Goal: Task Accomplishment & Management: Complete application form

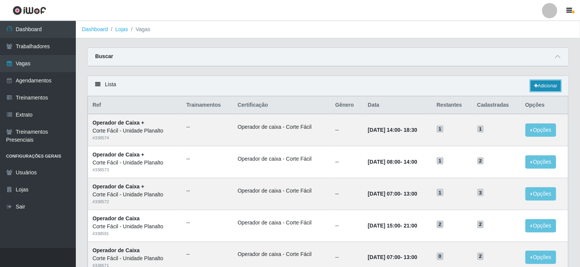
click at [551, 84] on link "Adicionar" at bounding box center [546, 85] width 30 height 11
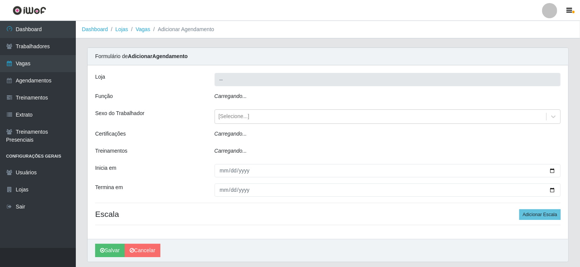
type input "Corte Fácil - Unidade Planalto"
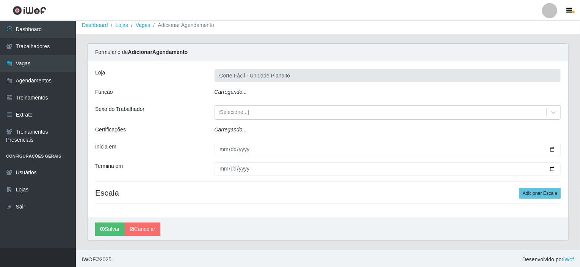
scroll to position [5, 0]
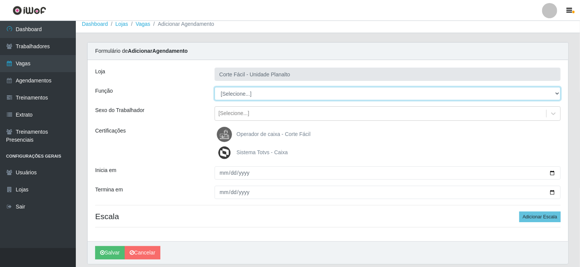
click at [557, 94] on select "[Selecione...] ASG ASG + ASG ++ Auxiliar de Estacionamento Auxiliar de Estacion…" at bounding box center [388, 93] width 347 height 13
select select "107"
click at [215, 87] on select "[Selecione...] ASG ASG + ASG ++ Auxiliar de Estacionamento Auxiliar de Estacion…" at bounding box center [388, 93] width 347 height 13
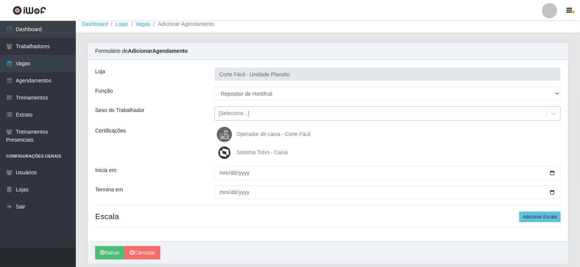
click at [234, 110] on div "[Selecione...]" at bounding box center [234, 114] width 31 height 8
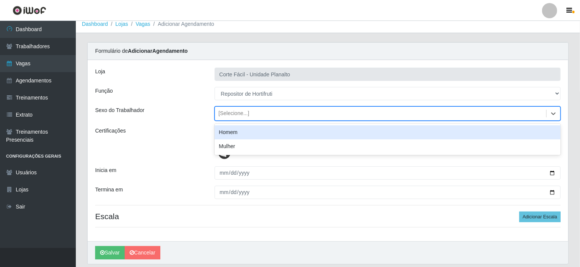
click at [240, 132] on div "Homem" at bounding box center [388, 132] width 347 height 14
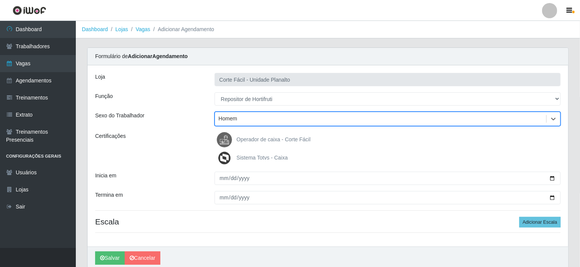
scroll to position [30, 0]
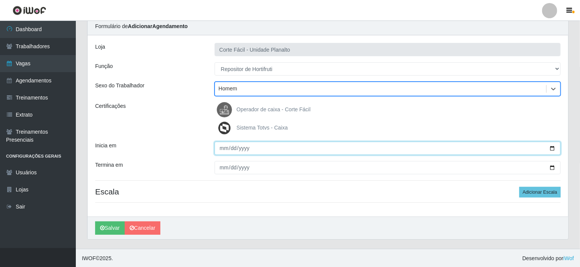
click at [551, 148] on input "Inicia em" at bounding box center [388, 147] width 347 height 13
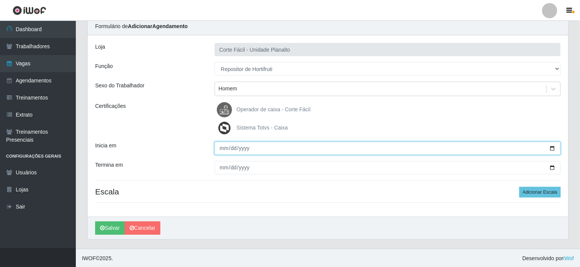
type input "2025-09-01"
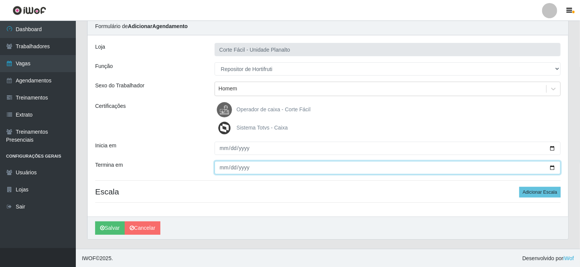
click at [552, 168] on input "Termina em" at bounding box center [388, 167] width 347 height 13
click at [555, 164] on input "Termina em" at bounding box center [388, 167] width 347 height 13
type input "2025-09-02"
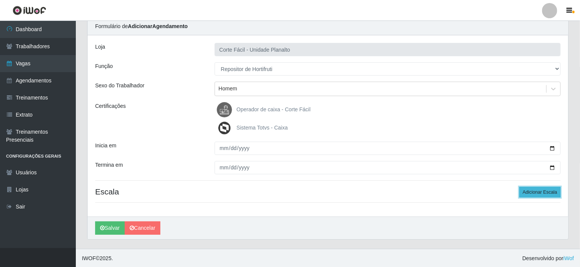
click at [536, 188] on button "Adicionar Escala" at bounding box center [540, 192] width 41 height 11
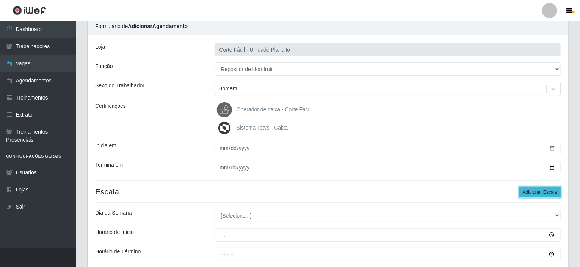
click at [536, 188] on button "Adicionar Escala" at bounding box center [540, 192] width 41 height 11
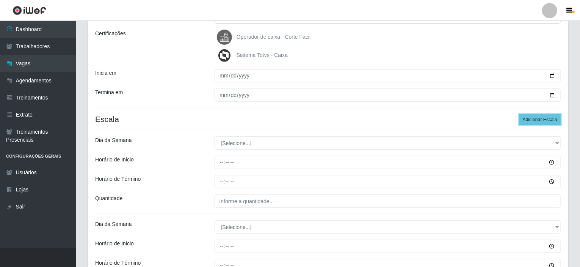
scroll to position [106, 0]
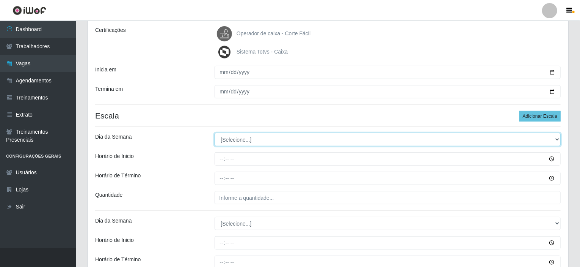
click at [557, 137] on select "[Selecione...] Segunda Terça Quarta Quinta Sexta Sábado Domingo" at bounding box center [388, 139] width 347 height 13
select select "1"
click at [215, 133] on select "[Selecione...] Segunda Terça Quarta Quinta Sexta Sábado Domingo" at bounding box center [388, 139] width 347 height 13
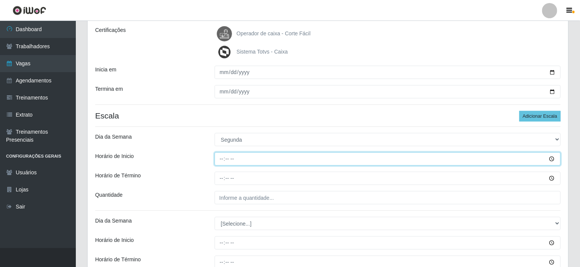
click at [222, 157] on input "Horário de Inicio" at bounding box center [388, 158] width 347 height 13
type input "15:00"
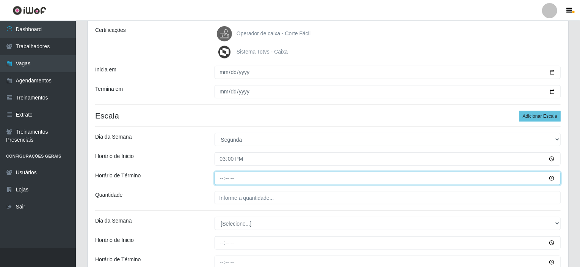
click at [221, 176] on input "Horário de Término" at bounding box center [388, 177] width 347 height 13
type input "21:00"
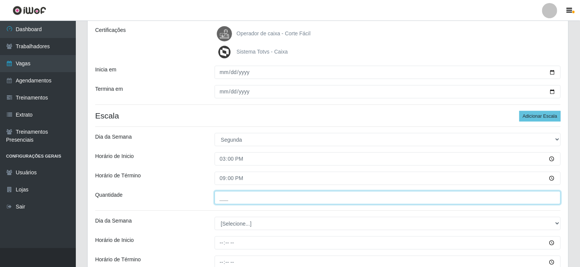
click at [224, 199] on input "___" at bounding box center [388, 197] width 347 height 13
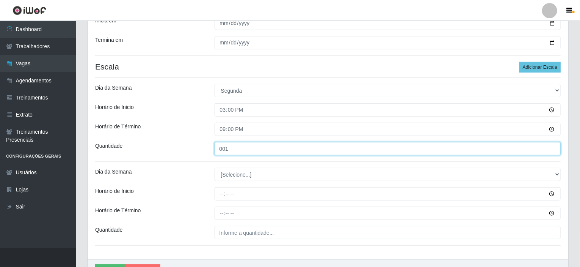
scroll to position [197, 0]
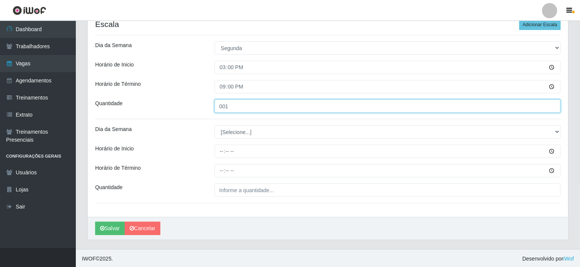
type input "001"
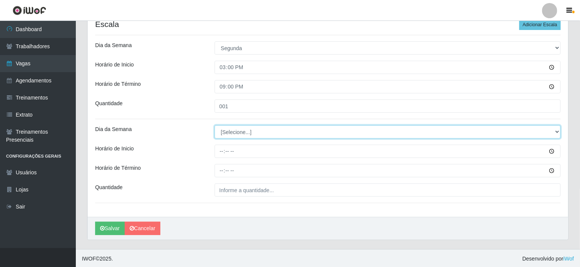
click at [559, 129] on select "[Selecione...] Segunda Terça Quarta Quinta Sexta Sábado Domingo" at bounding box center [388, 131] width 347 height 13
select select "2"
click at [215, 125] on select "[Selecione...] Segunda Terça Quarta Quinta Sexta Sábado Domingo" at bounding box center [388, 131] width 347 height 13
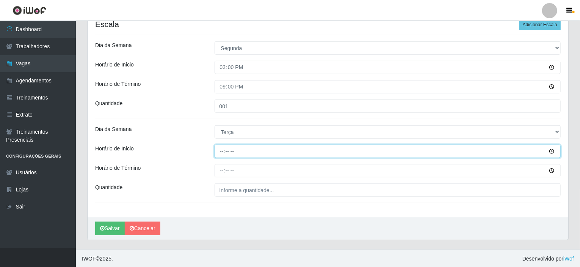
click at [220, 151] on input "Horário de Inicio" at bounding box center [388, 150] width 347 height 13
type input "07:00"
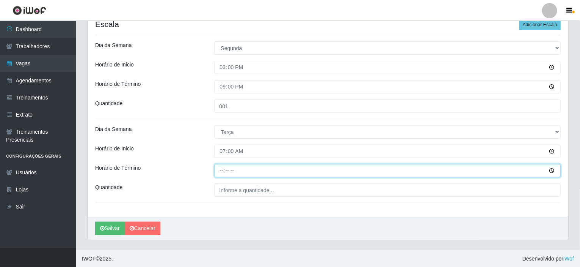
click at [220, 170] on input "Horário de Término" at bounding box center [388, 170] width 347 height 13
type input "13:00"
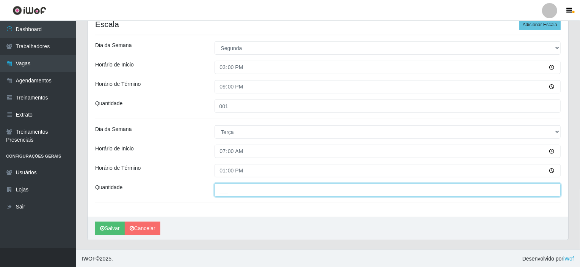
click at [228, 192] on input "___" at bounding box center [388, 189] width 347 height 13
type input "001"
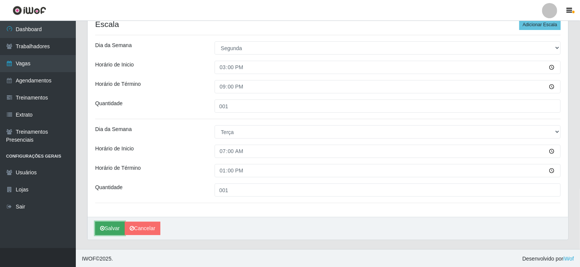
click at [103, 224] on button "Salvar" at bounding box center [110, 227] width 30 height 13
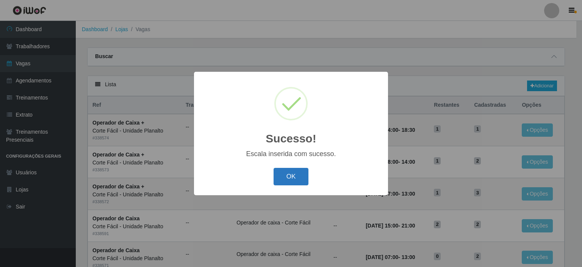
click at [294, 180] on button "OK" at bounding box center [291, 177] width 35 height 18
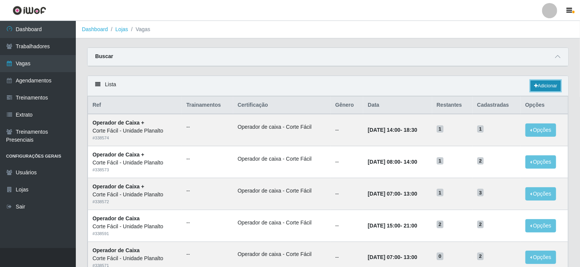
click at [550, 83] on link "Adicionar" at bounding box center [546, 85] width 30 height 11
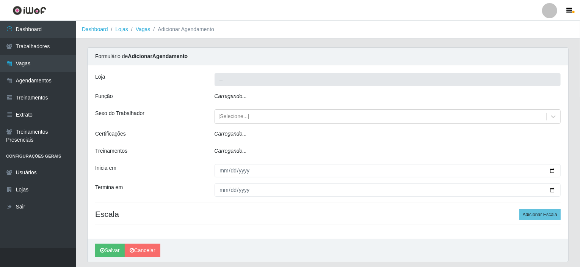
type input "Corte Fácil - Unidade Planalto"
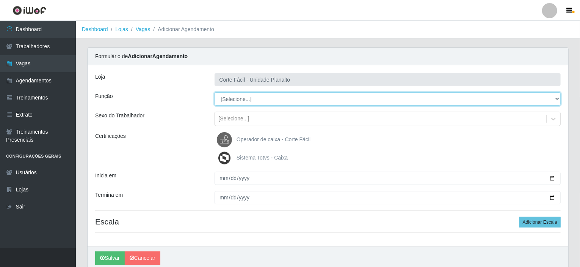
click at [556, 97] on select "[Selecione...] ASG ASG + ASG ++ Auxiliar de Estacionamento Auxiliar de Estacion…" at bounding box center [388, 98] width 347 height 13
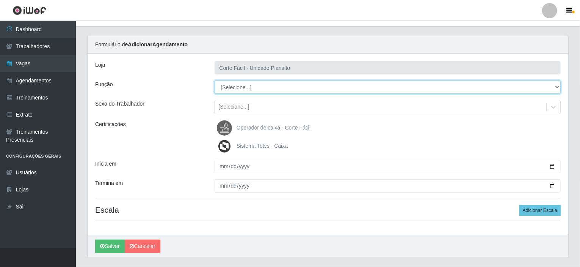
scroll to position [30, 0]
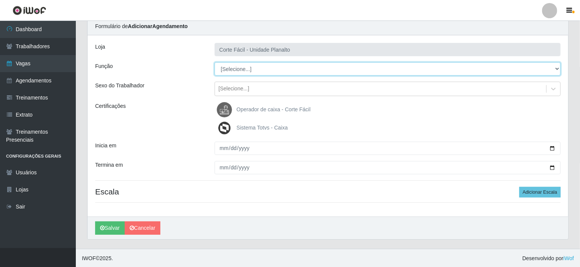
click at [554, 68] on select "[Selecione...] ASG ASG + ASG ++ Auxiliar de Estacionamento Auxiliar de Estacion…" at bounding box center [388, 68] width 347 height 13
select select "22"
click at [215, 62] on select "[Selecione...] ASG ASG + ASG ++ Auxiliar de Estacionamento Auxiliar de Estacion…" at bounding box center [388, 68] width 347 height 13
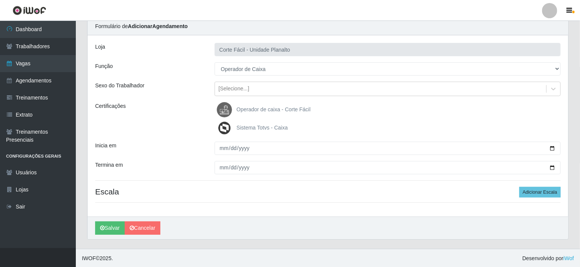
click at [259, 110] on span "Operador de caixa - Corte Fácil" at bounding box center [274, 109] width 74 height 6
click at [0, 0] on input "Operador de caixa - Corte Fácil" at bounding box center [0, 0] width 0 height 0
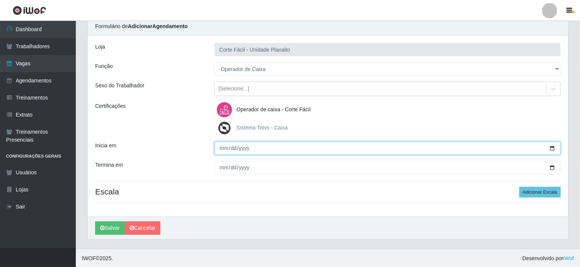
click at [552, 145] on input "Inicia em" at bounding box center [388, 147] width 347 height 13
type input "2025-09-02"
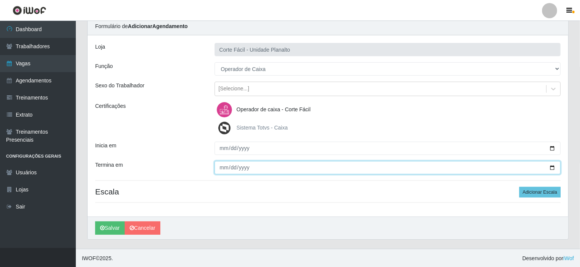
click at [551, 166] on input "Termina em" at bounding box center [388, 167] width 347 height 13
type input "2025-09-02"
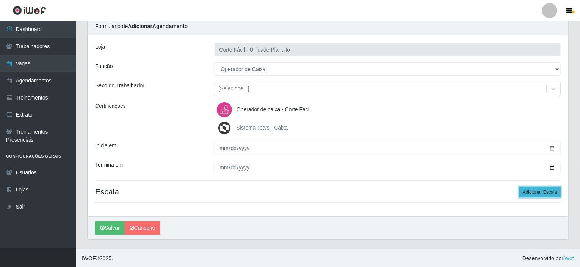
click at [543, 188] on button "Adicionar Escala" at bounding box center [540, 192] width 41 height 11
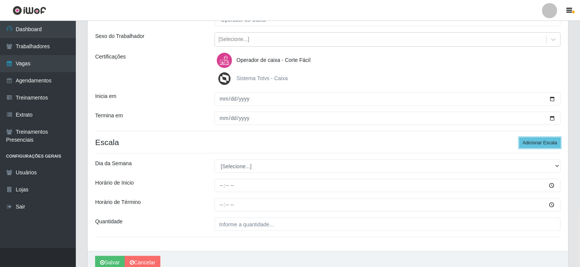
scroll to position [114, 0]
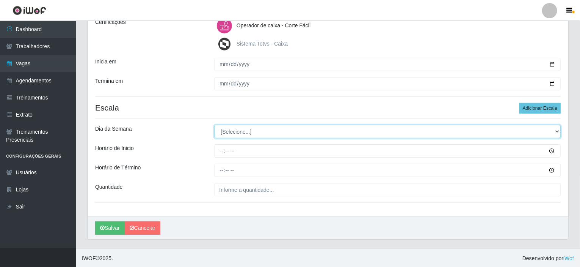
click at [558, 130] on select "[Selecione...] Segunda Terça Quarta Quinta Sexta Sábado Domingo" at bounding box center [388, 131] width 347 height 13
select select "2"
click at [215, 125] on select "[Selecione...] Segunda Terça Quarta Quinta Sexta Sábado Domingo" at bounding box center [388, 131] width 347 height 13
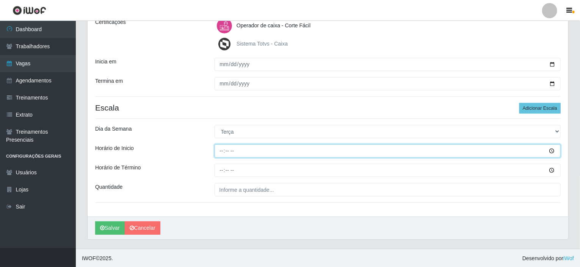
click at [223, 151] on input "Horário de Inicio" at bounding box center [388, 150] width 347 height 13
type input "07:00"
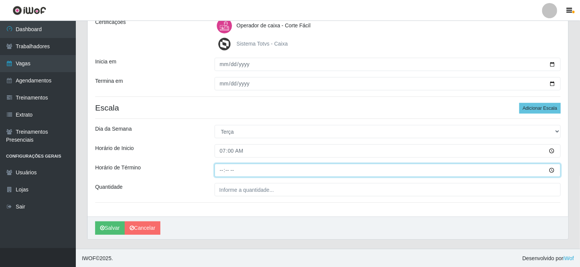
click at [222, 168] on input "Horário de Término" at bounding box center [388, 169] width 347 height 13
type input "13:00"
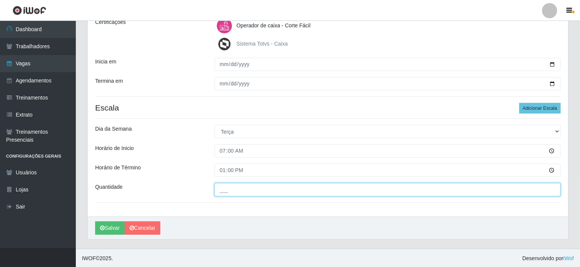
click at [221, 186] on input "___" at bounding box center [388, 189] width 347 height 13
type input "001"
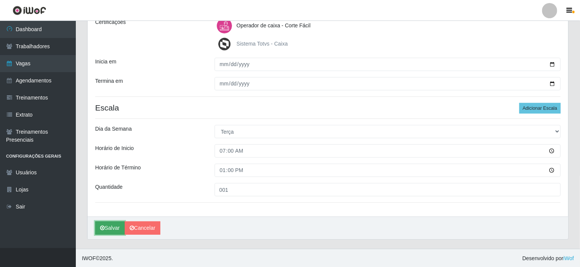
click at [108, 226] on button "Salvar" at bounding box center [110, 227] width 30 height 13
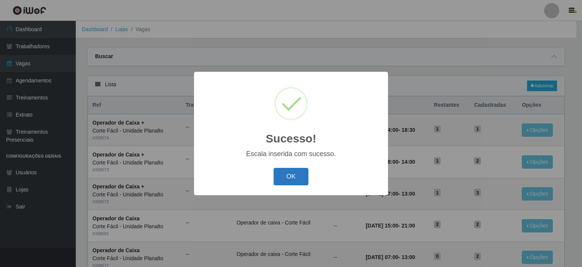
click at [293, 176] on button "OK" at bounding box center [291, 177] width 35 height 18
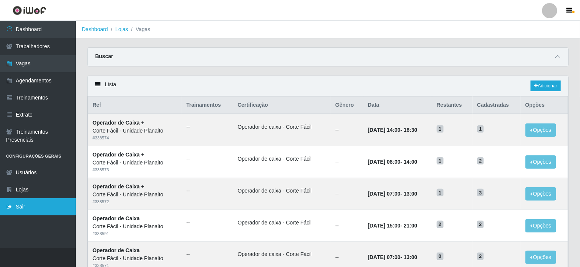
click at [58, 206] on link "Sair" at bounding box center [38, 206] width 76 height 17
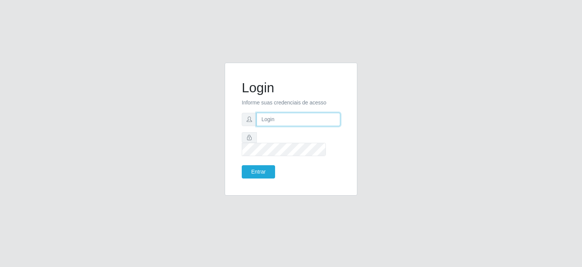
click at [275, 126] on input "text" at bounding box center [299, 119] width 84 height 13
type input "annapaulacst0723@gmail.com"
click at [257, 170] on button "Entrar" at bounding box center [258, 171] width 33 height 13
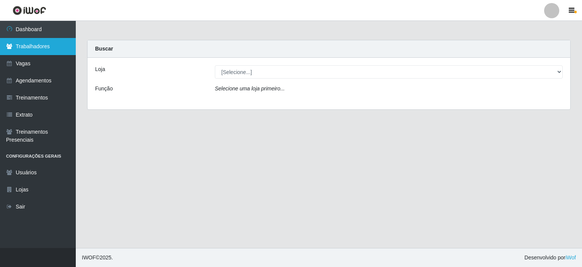
click at [29, 47] on link "Trabalhadores" at bounding box center [38, 46] width 76 height 17
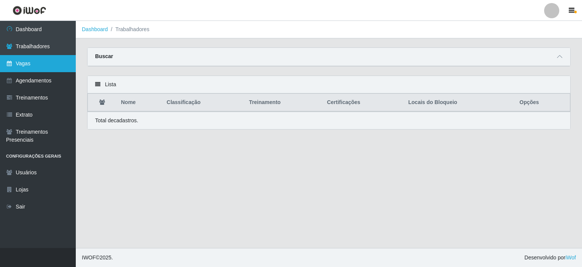
click at [27, 65] on link "Vagas" at bounding box center [38, 63] width 76 height 17
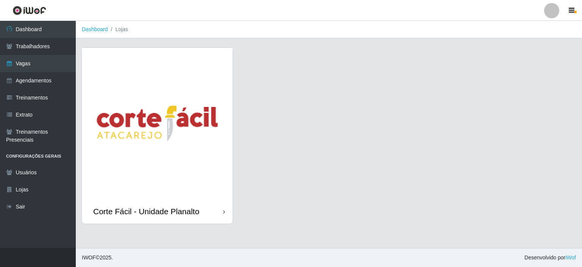
click at [143, 104] on img at bounding box center [157, 123] width 151 height 151
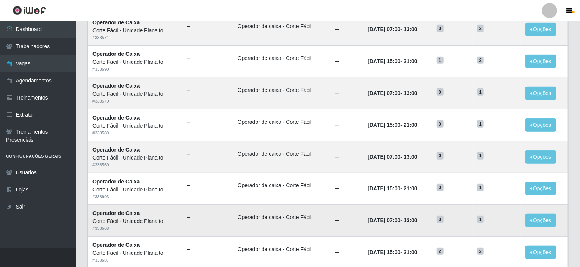
scroll to position [374, 0]
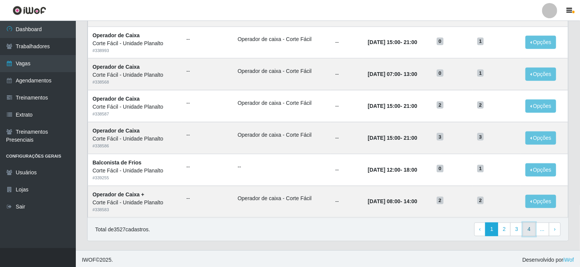
click at [532, 227] on link "4" at bounding box center [529, 229] width 13 height 14
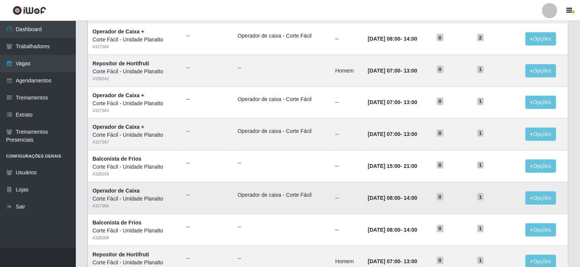
scroll to position [374, 0]
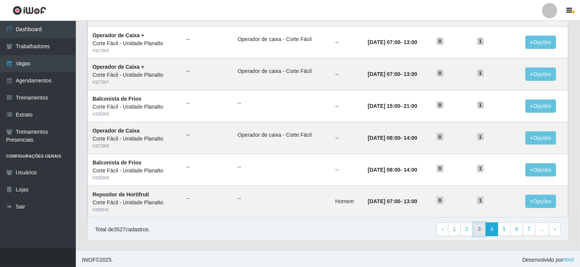
click at [484, 228] on link "3" at bounding box center [479, 229] width 13 height 14
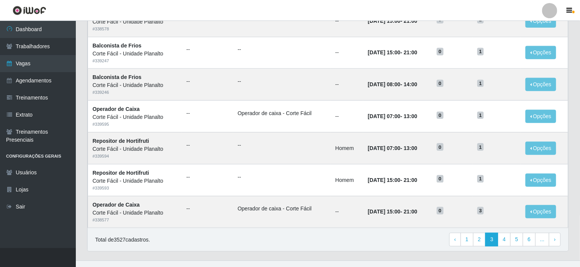
scroll to position [374, 0]
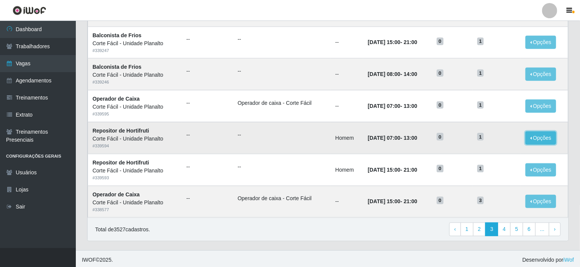
click at [548, 135] on button "Opções" at bounding box center [541, 137] width 31 height 13
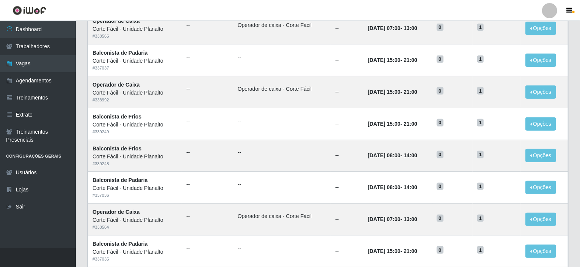
scroll to position [0, 0]
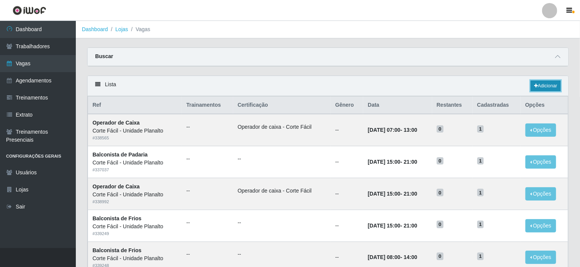
click at [549, 88] on link "Adicionar" at bounding box center [546, 85] width 30 height 11
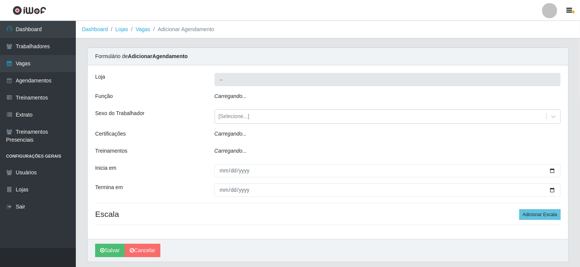
type input "Corte Fácil - Unidade Planalto"
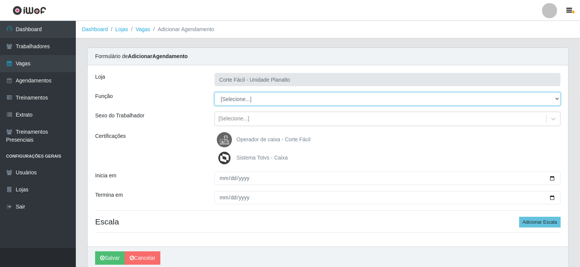
click at [557, 97] on select "[Selecione...] ASG ASG + ASG ++ Auxiliar de Estacionamento Auxiliar de Estacion…" at bounding box center [388, 98] width 347 height 13
select select "107"
click at [215, 92] on select "[Selecione...] ASG ASG + ASG ++ Auxiliar de Estacionamento Auxiliar de Estacion…" at bounding box center [388, 98] width 347 height 13
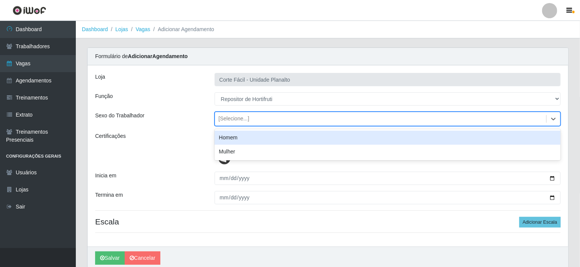
click at [251, 118] on div "[Selecione...]" at bounding box center [381, 119] width 332 height 13
click at [246, 140] on div "Homem" at bounding box center [388, 137] width 347 height 14
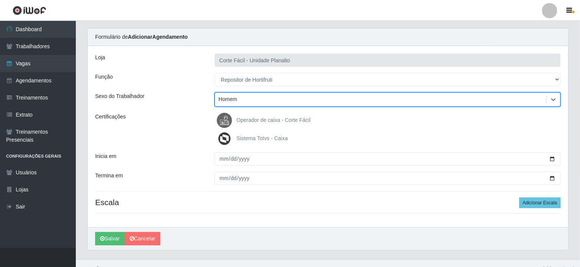
scroll to position [30, 0]
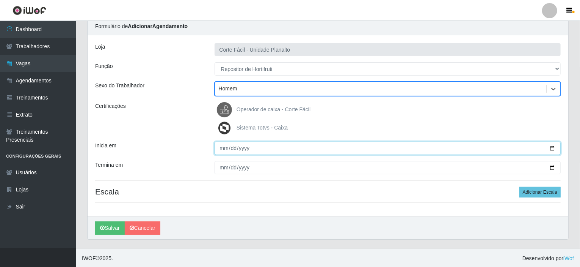
click at [550, 150] on input "Inicia em" at bounding box center [388, 147] width 347 height 13
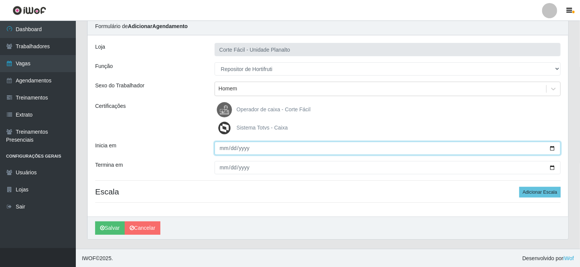
type input "2025-09-01"
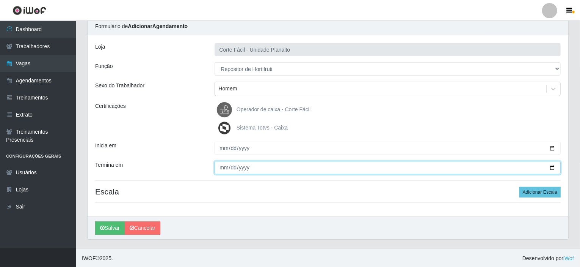
click at [549, 167] on input "Termina em" at bounding box center [388, 167] width 347 height 13
click at [551, 165] on input "Termina em" at bounding box center [388, 167] width 347 height 13
type input "2025-08-01"
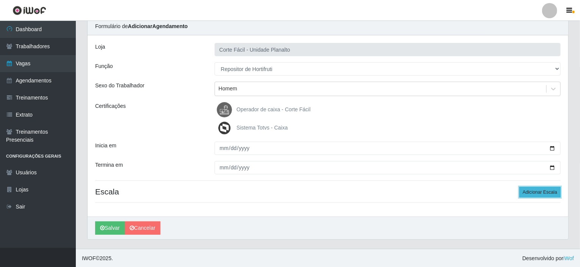
click at [538, 188] on button "Adicionar Escala" at bounding box center [540, 192] width 41 height 11
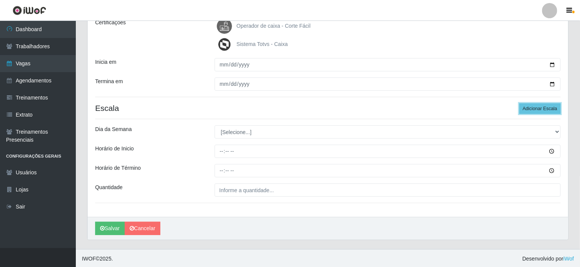
scroll to position [114, 0]
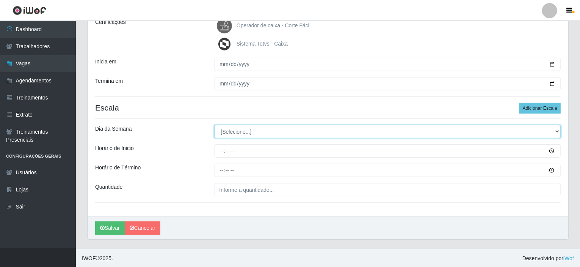
drag, startPoint x: 557, startPoint y: 130, endPoint x: 532, endPoint y: 127, distance: 24.4
click at [557, 130] on select "[Selecione...] Segunda Terça Quarta Quinta Sexta Sábado Domingo" at bounding box center [388, 131] width 347 height 13
select select "1"
click at [215, 125] on select "[Selecione...] Segunda Terça Quarta Quinta Sexta Sábado Domingo" at bounding box center [388, 131] width 347 height 13
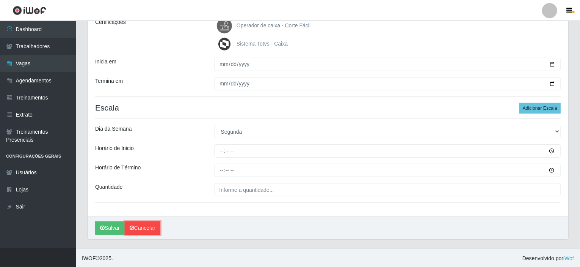
click at [142, 230] on link "Cancelar" at bounding box center [143, 227] width 36 height 13
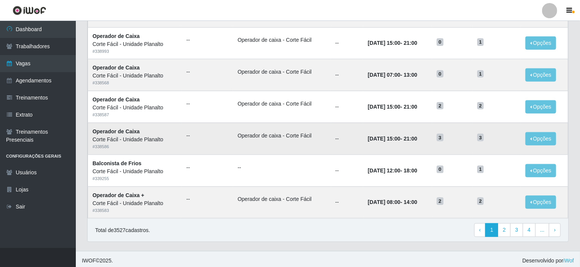
scroll to position [374, 0]
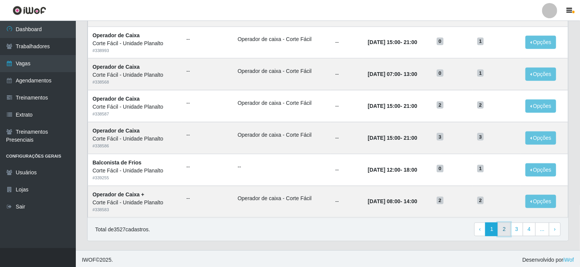
click at [507, 227] on link "2" at bounding box center [504, 229] width 13 height 14
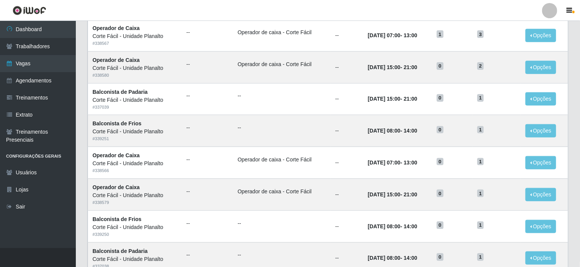
scroll to position [374, 0]
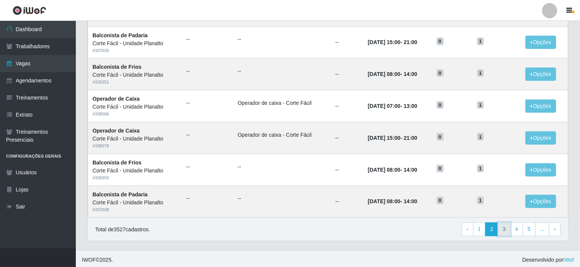
click at [502, 224] on link "3" at bounding box center [504, 229] width 13 height 14
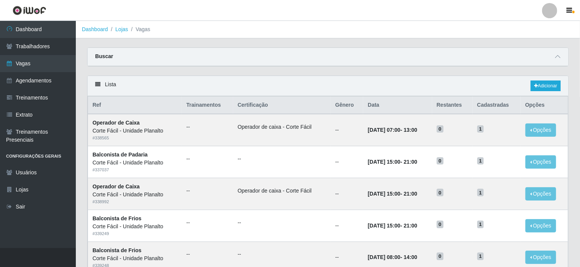
click at [549, 74] on div "Carregando... Buscar Início em Término em Função [Selecione...] ASG ASG + ASG +…" at bounding box center [328, 61] width 493 height 28
click at [549, 87] on link "Adicionar" at bounding box center [546, 85] width 30 height 11
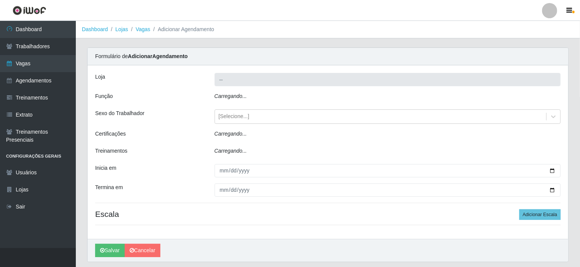
type input "Corte Fácil - Unidade Planalto"
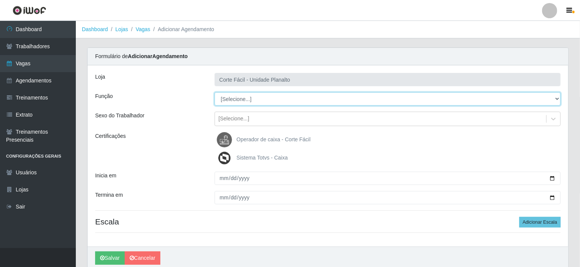
click at [255, 99] on select "[Selecione...] ASG ASG + ASG ++ Auxiliar de Estacionamento Auxiliar de Estacion…" at bounding box center [388, 98] width 347 height 13
select select "107"
click at [215, 92] on select "[Selecione...] ASG ASG + ASG ++ Auxiliar de Estacionamento Auxiliar de Estacion…" at bounding box center [388, 98] width 347 height 13
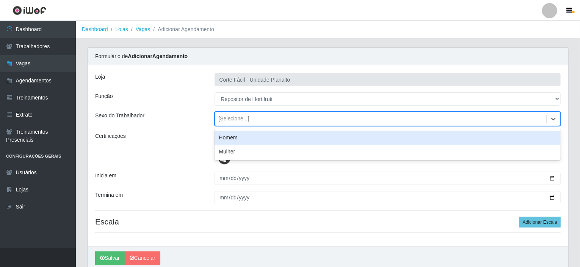
click at [254, 118] on div "[Selecione...]" at bounding box center [381, 119] width 332 height 13
click at [252, 139] on div "Homem" at bounding box center [388, 137] width 347 height 14
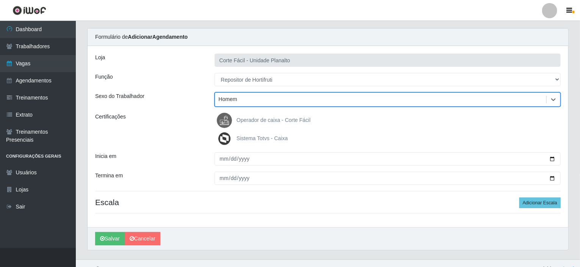
scroll to position [30, 0]
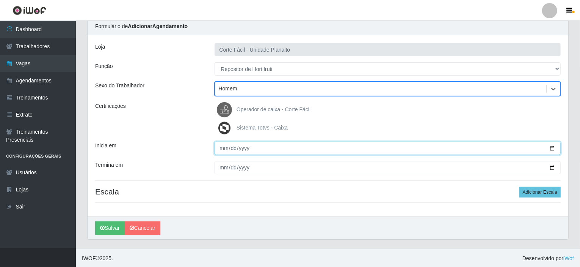
click at [556, 147] on input "Inicia em" at bounding box center [388, 147] width 347 height 13
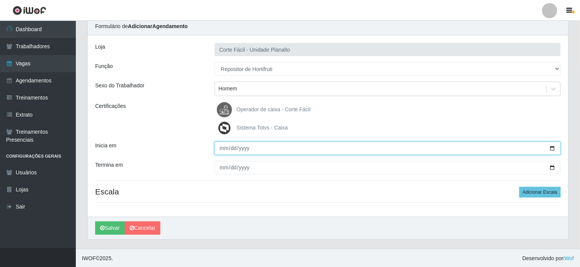
type input "2025-09-01"
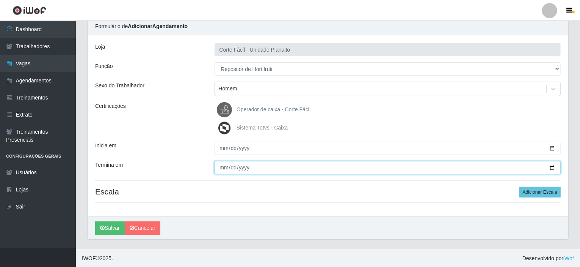
click at [551, 166] on input "Termina em" at bounding box center [388, 167] width 347 height 13
type input "2025-08-01"
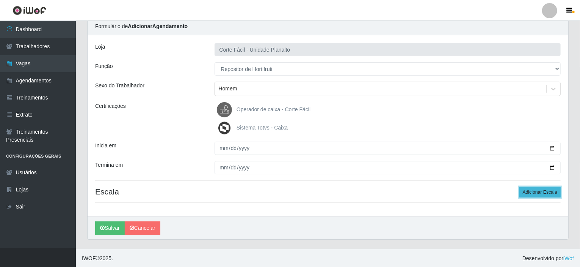
click at [535, 192] on button "Adicionar Escala" at bounding box center [540, 192] width 41 height 11
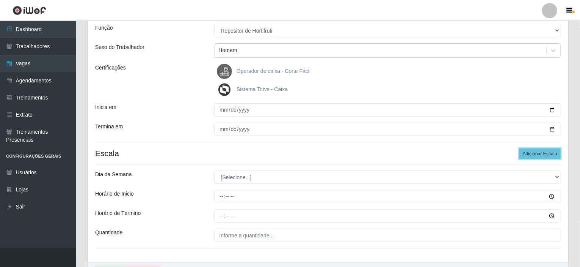
scroll to position [114, 0]
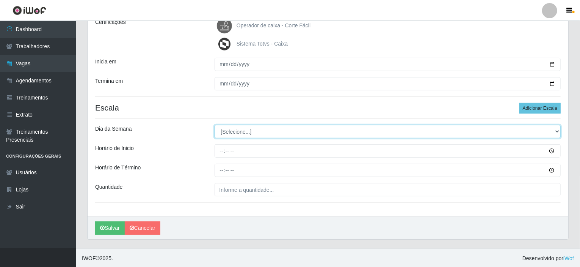
click at [322, 129] on select "[Selecione...] Segunda Terça Quarta Quinta Sexta Sábado Domingo" at bounding box center [388, 131] width 347 height 13
select select "1"
click at [215, 125] on select "[Selecione...] Segunda Terça Quarta Quinta Sexta Sábado Domingo" at bounding box center [388, 131] width 347 height 13
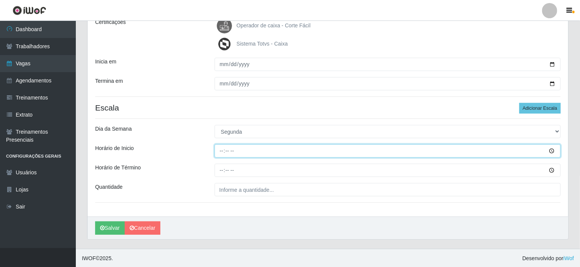
click at [221, 151] on input "Horário de Inicio" at bounding box center [388, 150] width 347 height 13
type input "07:00"
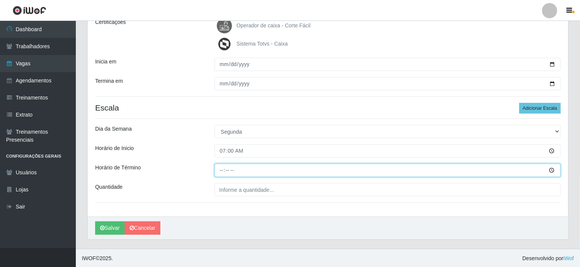
click at [220, 170] on input "Horário de Término" at bounding box center [388, 169] width 347 height 13
type input "13:00"
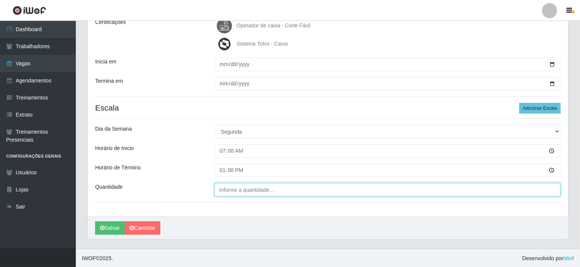
click at [232, 188] on input "Quantidade" at bounding box center [388, 189] width 347 height 13
type input "001"
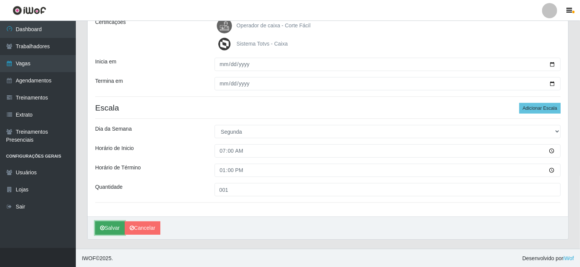
click at [117, 226] on button "Salvar" at bounding box center [110, 227] width 30 height 13
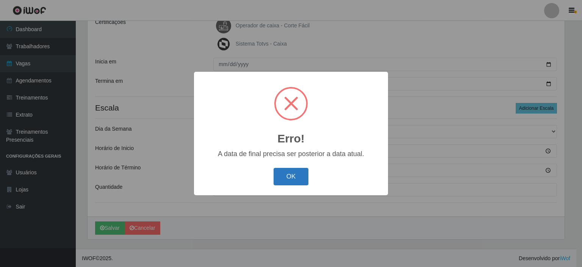
click at [301, 178] on button "OK" at bounding box center [291, 177] width 35 height 18
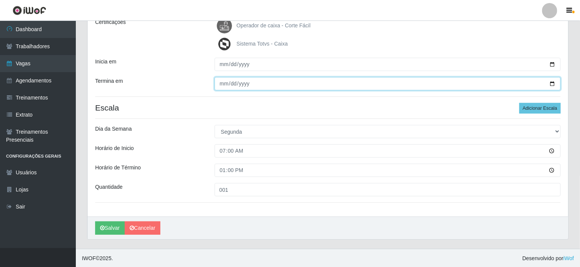
click at [551, 82] on input "2025-08-01" at bounding box center [388, 83] width 347 height 13
type input "2025-09-01"
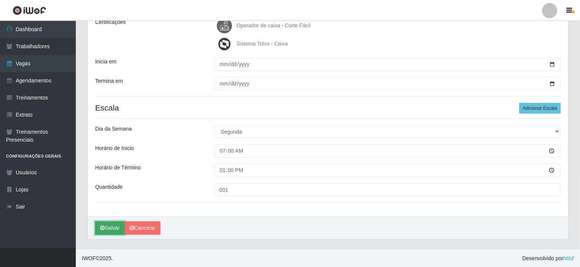
click at [116, 223] on button "Salvar" at bounding box center [110, 227] width 30 height 13
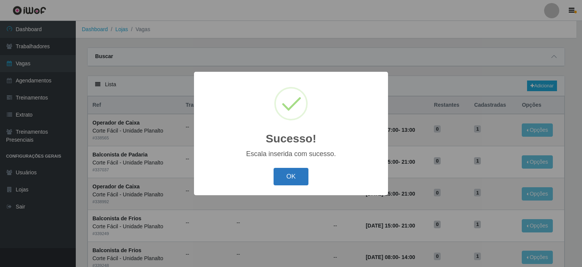
click at [286, 182] on button "OK" at bounding box center [291, 177] width 35 height 18
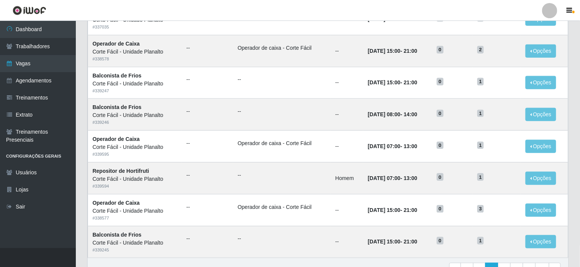
scroll to position [374, 0]
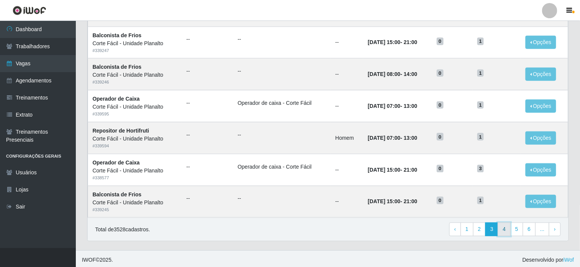
click at [505, 226] on link "4" at bounding box center [504, 229] width 13 height 14
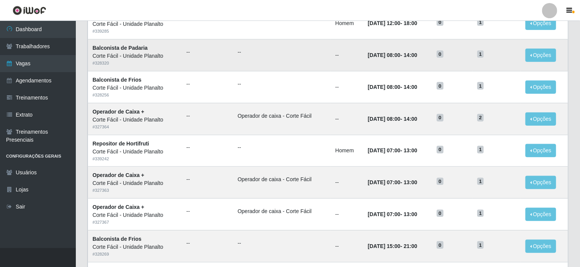
scroll to position [374, 0]
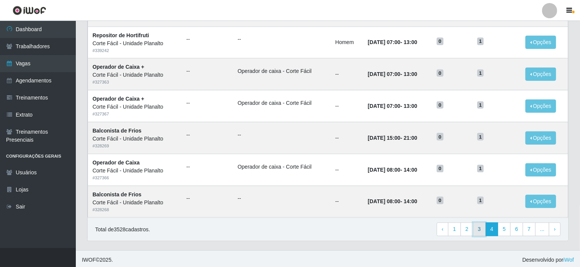
click at [479, 225] on link "3" at bounding box center [479, 229] width 13 height 14
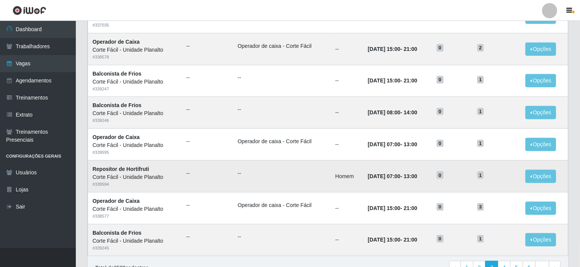
scroll to position [374, 0]
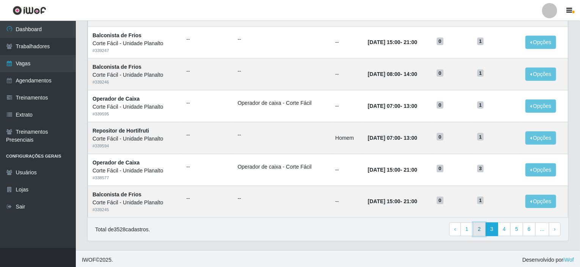
click at [484, 227] on link "2" at bounding box center [479, 229] width 13 height 14
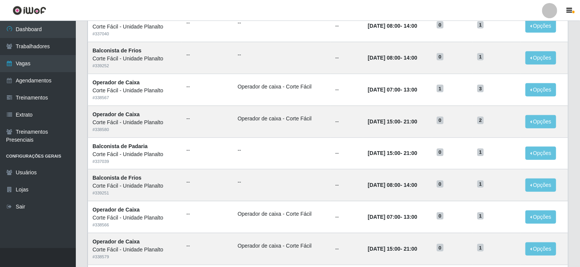
scroll to position [374, 0]
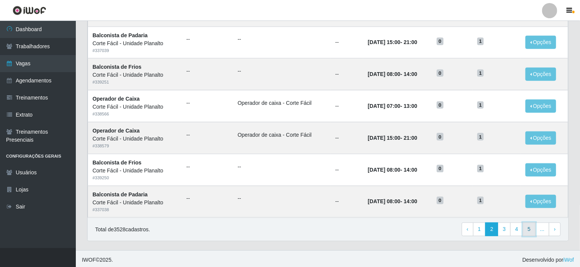
click at [527, 226] on link "5" at bounding box center [529, 229] width 13 height 14
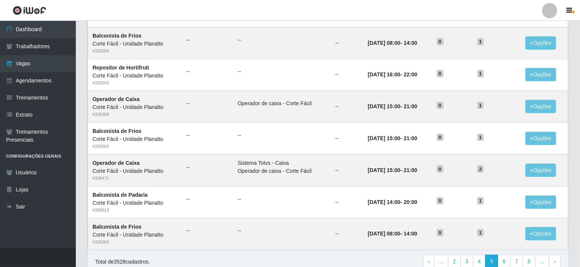
scroll to position [374, 0]
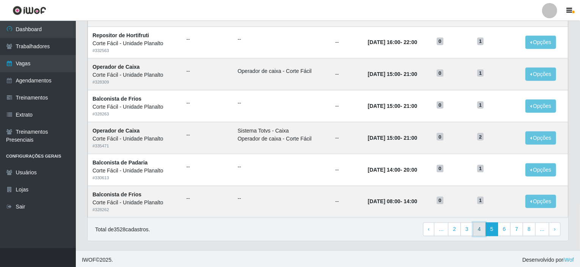
click at [484, 227] on link "4" at bounding box center [479, 229] width 13 height 14
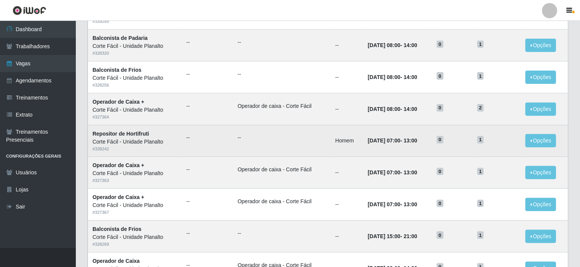
scroll to position [341, 0]
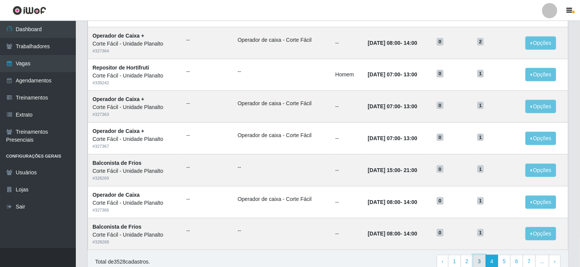
click at [485, 260] on link "3" at bounding box center [479, 261] width 13 height 14
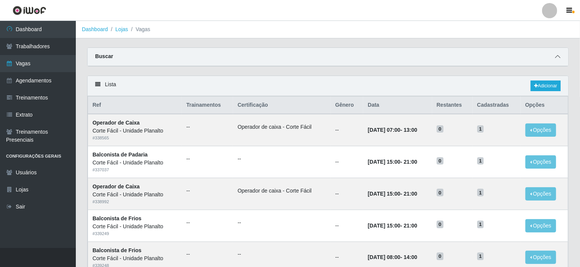
click at [559, 59] on icon at bounding box center [557, 56] width 5 height 5
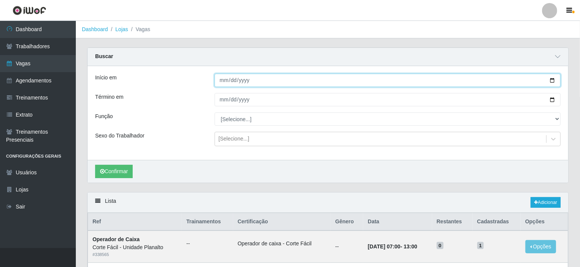
click at [556, 80] on input "Início em" at bounding box center [388, 80] width 347 height 13
type input "2025-09-01"
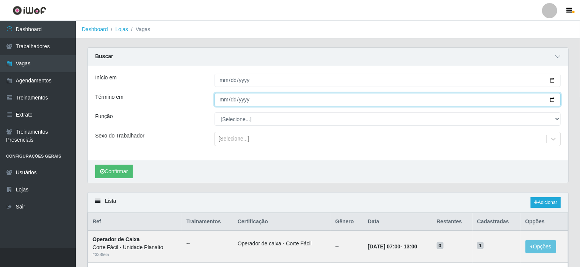
click at [551, 97] on input "Término em" at bounding box center [388, 99] width 347 height 13
type input "2025-09-01"
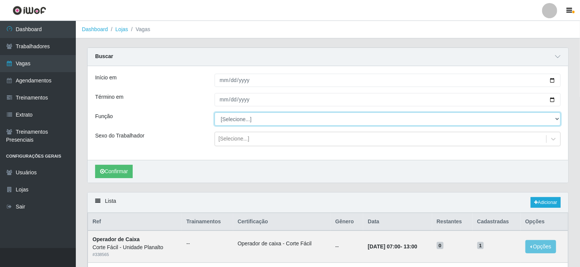
click at [242, 121] on select "[Selecione...] ASG ASG + ASG ++ Auxiliar de Estacionamento Auxiliar de Estacion…" at bounding box center [388, 118] width 347 height 13
select select "107"
click at [215, 112] on select "[Selecione...] ASG ASG + ASG ++ Auxiliar de Estacionamento Auxiliar de Estacion…" at bounding box center [388, 118] width 347 height 13
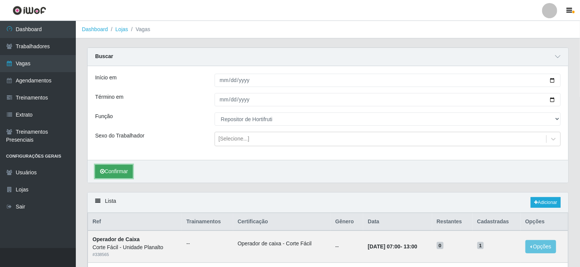
click at [122, 170] on button "Confirmar" at bounding box center [114, 171] width 38 height 13
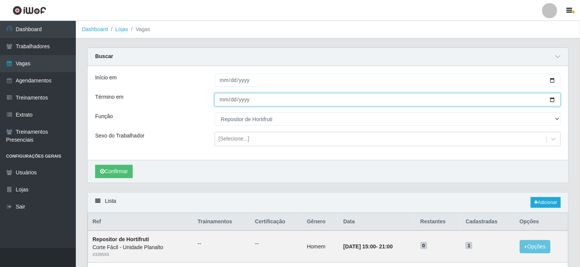
click at [552, 98] on input "2025-09-01" at bounding box center [388, 99] width 347 height 13
type input "2025-09-03"
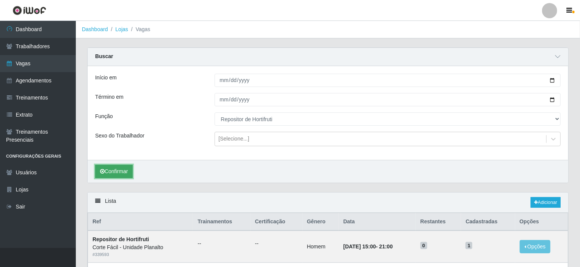
click at [119, 165] on button "Confirmar" at bounding box center [114, 171] width 38 height 13
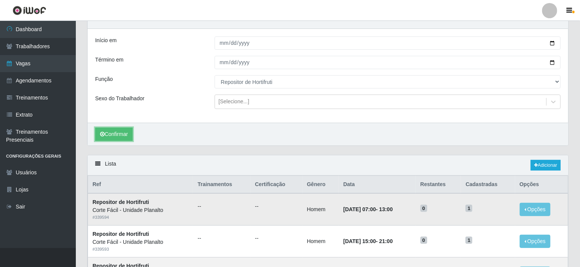
scroll to position [109, 0]
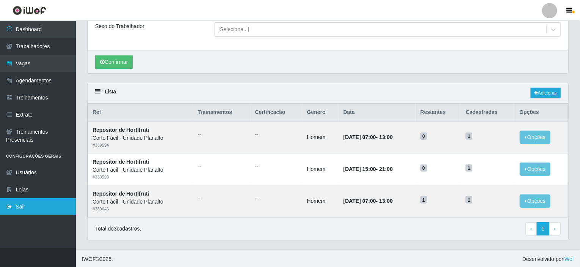
click at [6, 198] on link "Sair" at bounding box center [38, 206] width 76 height 17
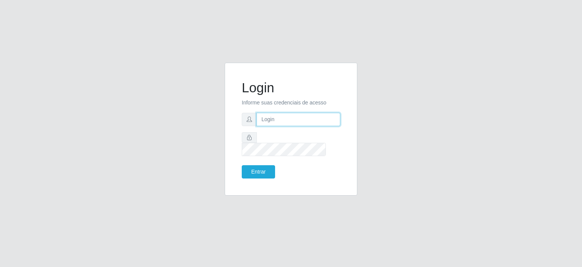
click at [302, 124] on input "text" at bounding box center [299, 119] width 84 height 13
type input "[EMAIL_ADDRESS][DOMAIN_NAME]"
click at [258, 166] on button "Entrar" at bounding box center [258, 171] width 33 height 13
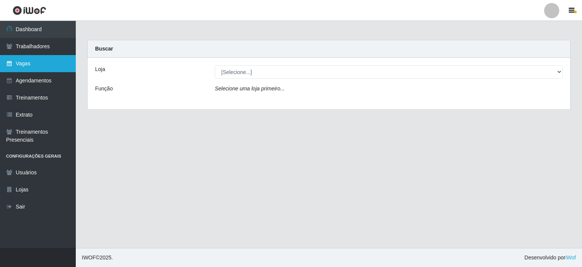
click at [30, 58] on link "Vagas" at bounding box center [38, 63] width 76 height 17
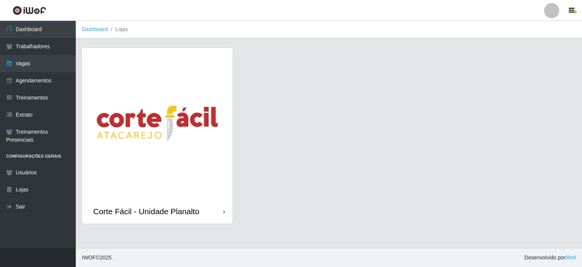
click at [170, 100] on img at bounding box center [157, 123] width 151 height 151
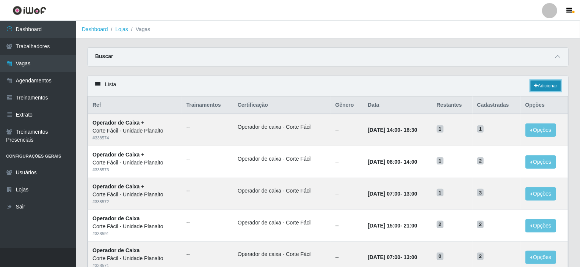
click at [540, 85] on link "Adicionar" at bounding box center [546, 85] width 30 height 11
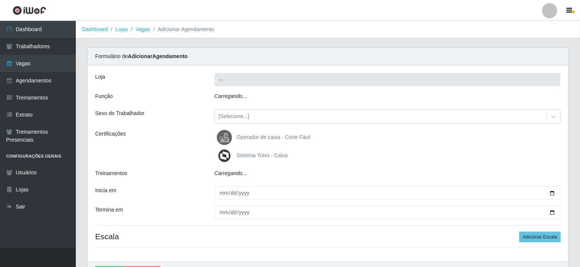
type input "Corte Fácil - Unidade Planalto"
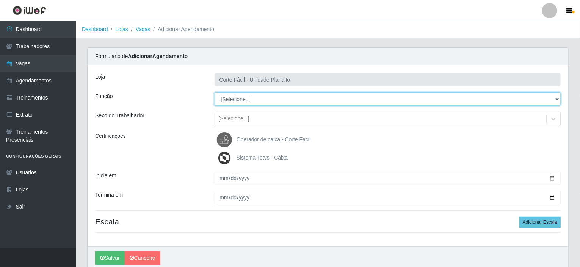
click at [237, 102] on select "[Selecione...] ASG ASG + ASG ++ Auxiliar de Estacionamento Auxiliar de Estacion…" at bounding box center [388, 98] width 347 height 13
click at [243, 93] on select "[Selecione...] ASG ASG + ASG ++ Auxiliar de Estacionamento Auxiliar de Estacion…" at bounding box center [388, 98] width 347 height 13
click at [243, 100] on select "[Selecione...] ASG ASG + ASG ++ Auxiliar de Estacionamento Auxiliar de Estacion…" at bounding box center [388, 98] width 347 height 13
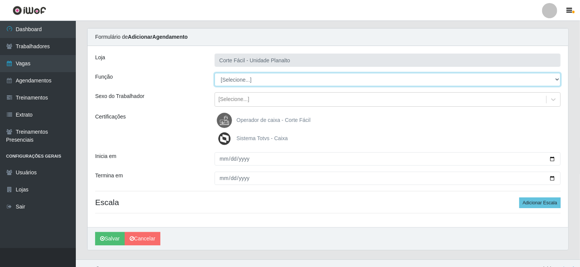
scroll to position [30, 0]
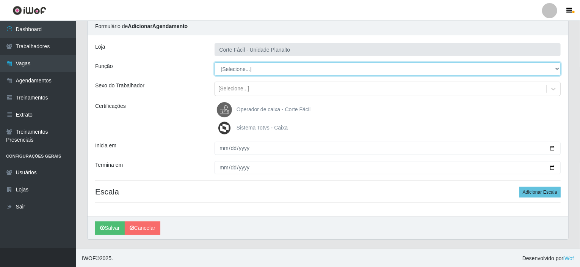
click at [259, 66] on select "[Selecione...] ASG ASG + ASG ++ Auxiliar de Estacionamento Auxiliar de Estacion…" at bounding box center [388, 68] width 347 height 13
select select "123"
click at [215, 62] on select "[Selecione...] ASG ASG + ASG ++ Auxiliar de Estacionamento Auxiliar de Estacion…" at bounding box center [388, 68] width 347 height 13
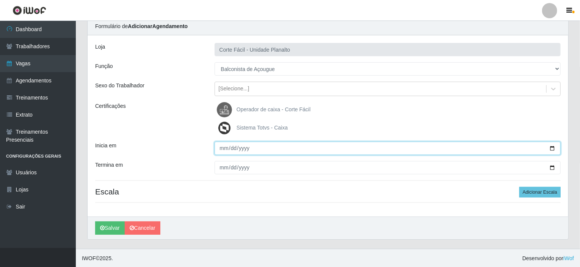
click at [554, 148] on input "Inicia em" at bounding box center [388, 147] width 347 height 13
type input "[DATE]"
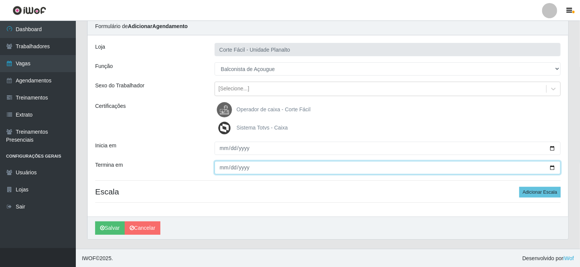
click at [552, 166] on input "Termina em" at bounding box center [388, 167] width 347 height 13
type input "[DATE]"
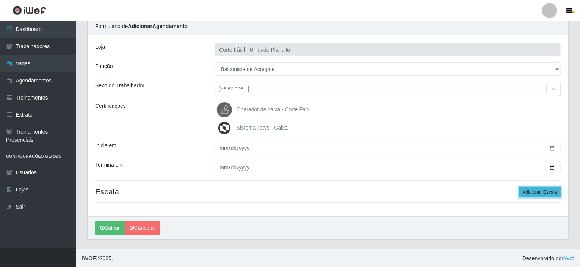
click at [540, 191] on button "Adicionar Escala" at bounding box center [540, 192] width 41 height 11
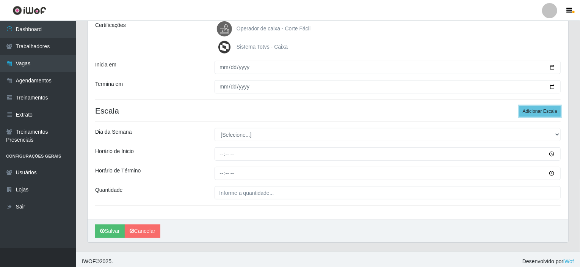
scroll to position [114, 0]
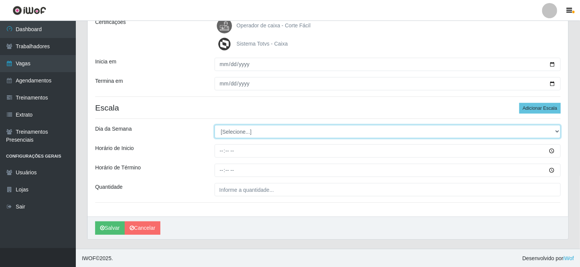
click at [241, 128] on select "[Selecione...] Segunda Terça Quarta Quinta Sexta Sábado Domingo" at bounding box center [388, 131] width 347 height 13
select select "0"
click at [215, 125] on select "[Selecione...] Segunda Terça Quarta Quinta Sexta Sábado Domingo" at bounding box center [388, 131] width 347 height 13
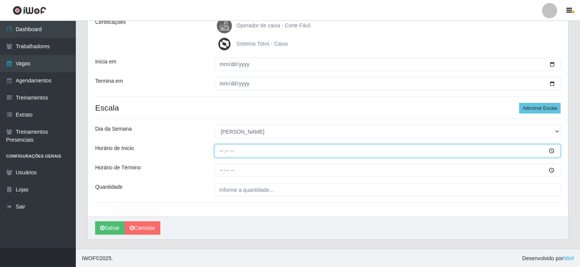
click at [223, 150] on input "Horário de Inicio" at bounding box center [388, 150] width 347 height 13
type input "08:00"
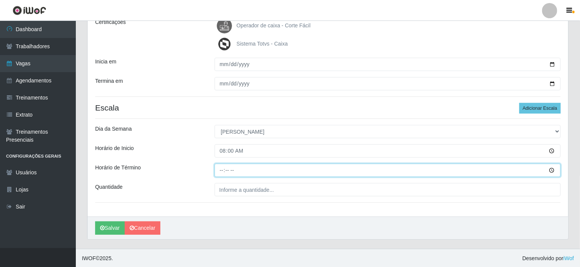
click at [223, 168] on input "Horário de Término" at bounding box center [388, 169] width 347 height 13
type input "14:00"
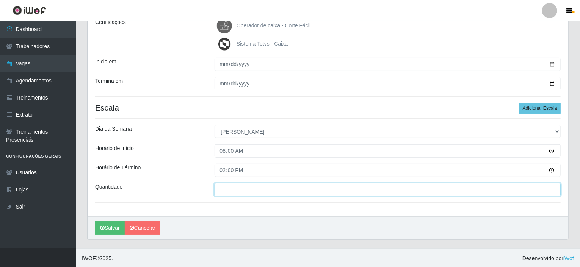
click at [231, 188] on input "___" at bounding box center [388, 189] width 347 height 13
type input "001"
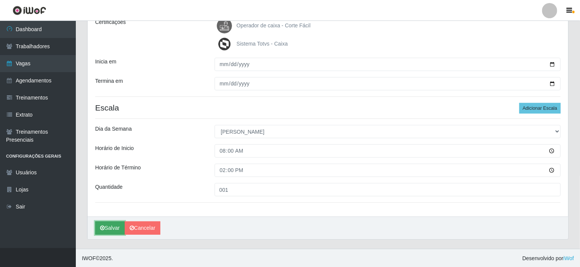
click at [116, 229] on button "Salvar" at bounding box center [110, 227] width 30 height 13
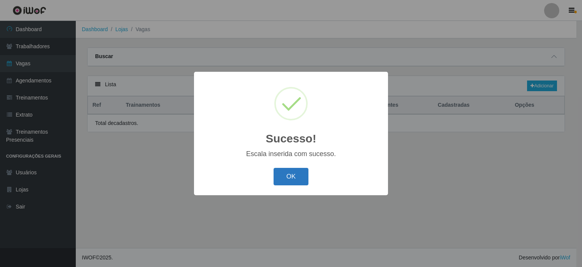
click at [286, 180] on button "OK" at bounding box center [291, 177] width 35 height 18
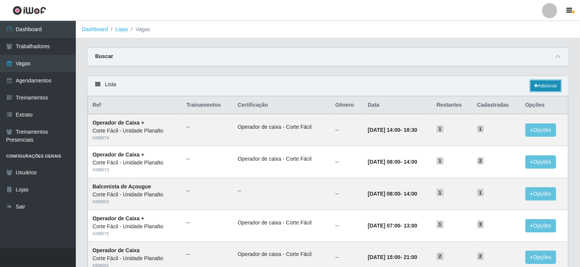
click at [545, 85] on link "Adicionar" at bounding box center [546, 85] width 30 height 11
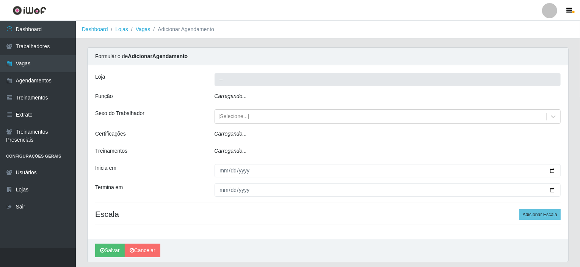
type input "Corte Fácil - Unidade Planalto"
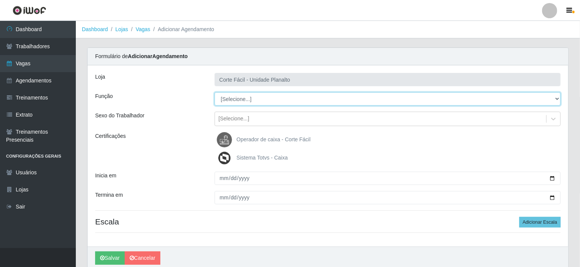
click at [247, 97] on select "[Selecione...] ASG ASG + ASG ++ Auxiliar de Estacionamento Auxiliar de Estacion…" at bounding box center [388, 98] width 347 height 13
select select "123"
click at [215, 92] on select "[Selecione...] ASG ASG + ASG ++ Auxiliar de Estacionamento Auxiliar de Estacion…" at bounding box center [388, 98] width 347 height 13
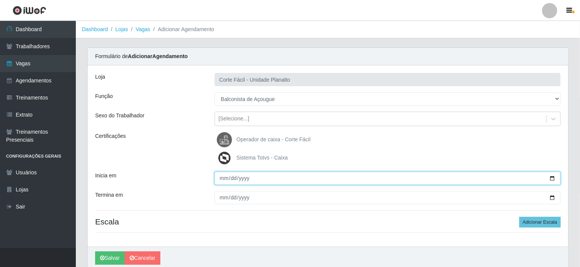
click at [551, 176] on input "Inicia em" at bounding box center [388, 177] width 347 height 13
type input "[DATE]"
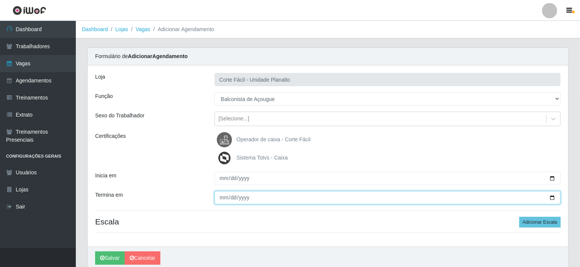
click at [556, 194] on input "Termina em" at bounding box center [388, 197] width 347 height 13
click at [554, 194] on input "Termina em" at bounding box center [388, 197] width 347 height 13
type input "[DATE]"
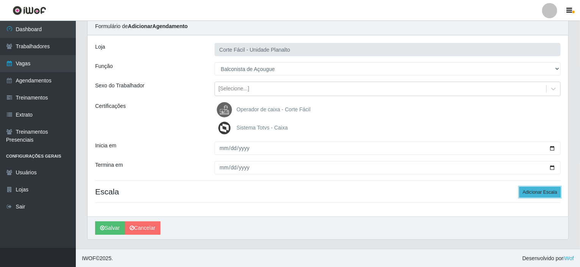
click at [533, 192] on button "Adicionar Escala" at bounding box center [540, 192] width 41 height 11
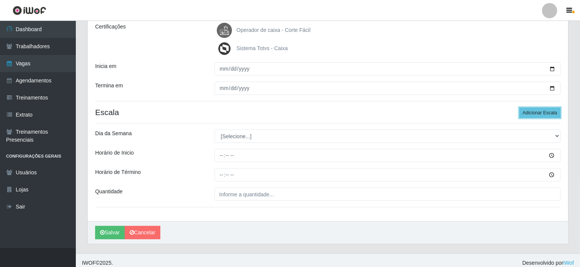
scroll to position [114, 0]
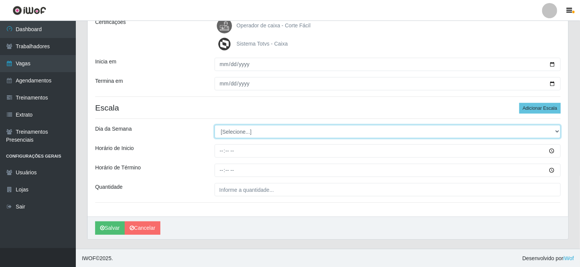
click at [555, 132] on select "[Selecione...] Segunda Terça Quarta Quinta Sexta Sábado Domingo" at bounding box center [388, 131] width 347 height 13
select select "0"
click at [215, 125] on select "[Selecione...] Segunda Terça Quarta Quinta Sexta Sábado Domingo" at bounding box center [388, 131] width 347 height 13
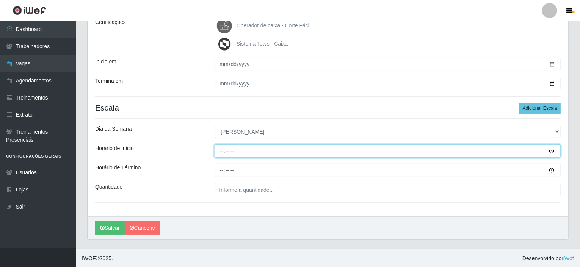
click at [221, 149] on input "Horário de Inicio" at bounding box center [388, 150] width 347 height 13
type input "08:00"
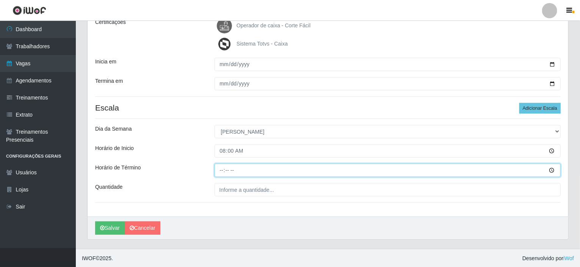
click at [224, 168] on input "Horário de Término" at bounding box center [388, 169] width 347 height 13
type input "14:00"
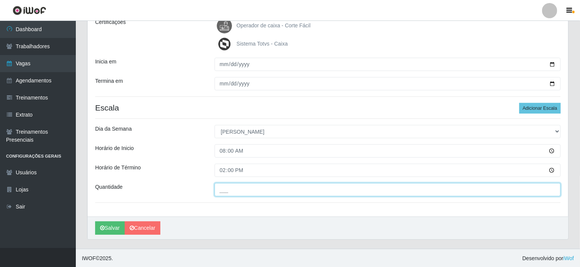
click at [223, 190] on input "___" at bounding box center [388, 189] width 347 height 13
type input "001"
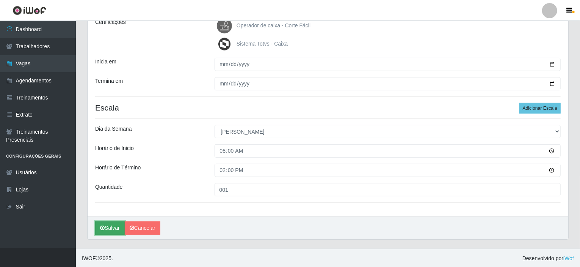
click at [109, 226] on button "Salvar" at bounding box center [110, 227] width 30 height 13
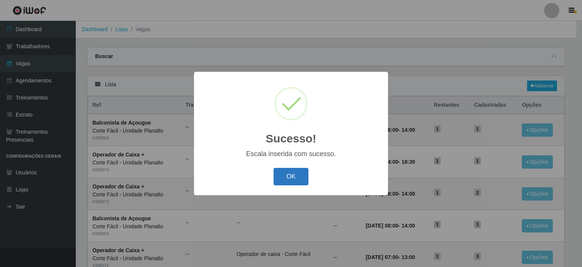
click at [292, 173] on button "OK" at bounding box center [291, 177] width 35 height 18
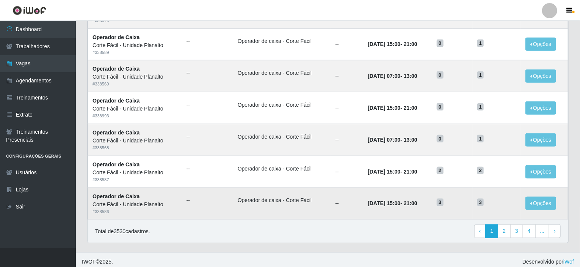
scroll to position [146, 0]
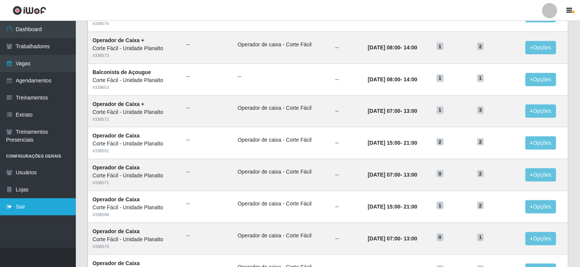
click at [45, 207] on link "Sair" at bounding box center [38, 206] width 76 height 17
